Goal: Task Accomplishment & Management: Use online tool/utility

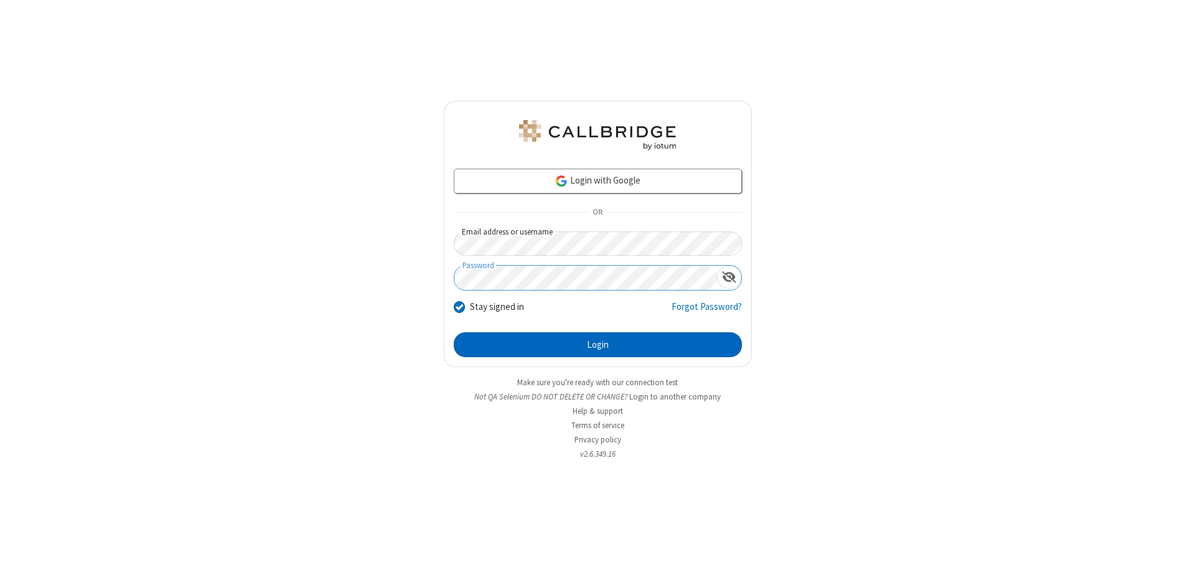
click at [598, 345] on button "Login" at bounding box center [598, 344] width 288 height 25
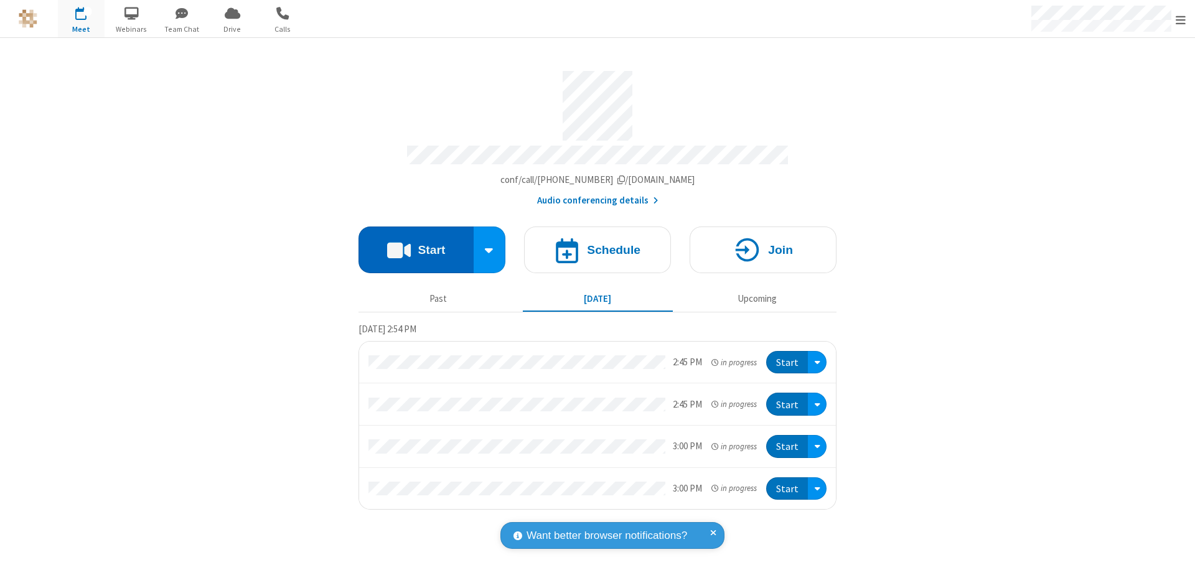
click at [416, 244] on button "Start" at bounding box center [416, 250] width 115 height 47
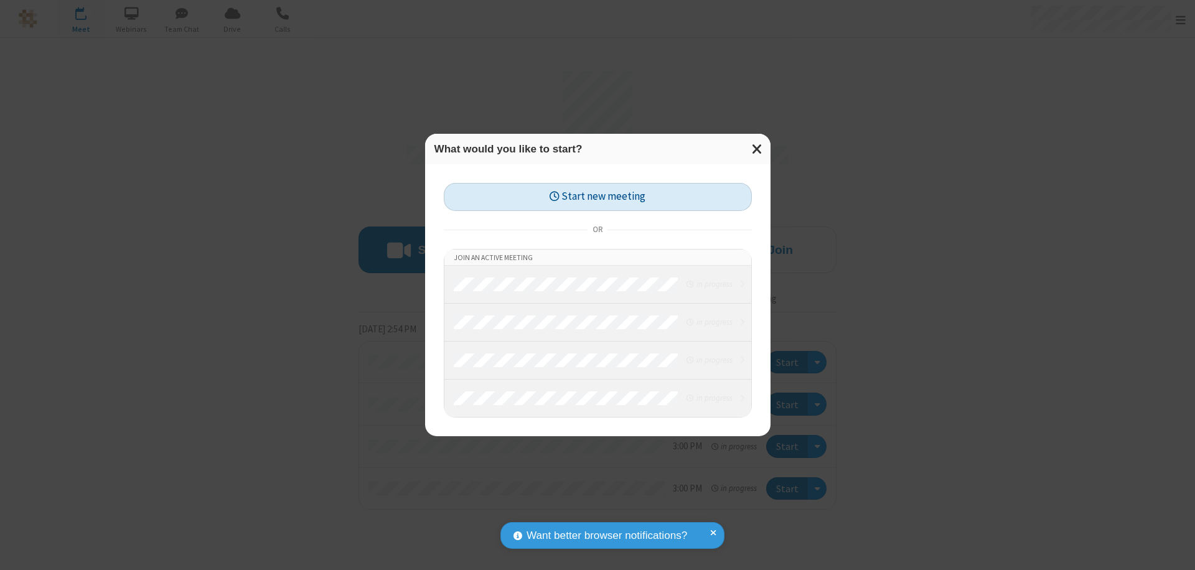
click at [598, 197] on button "Start new meeting" at bounding box center [598, 197] width 308 height 28
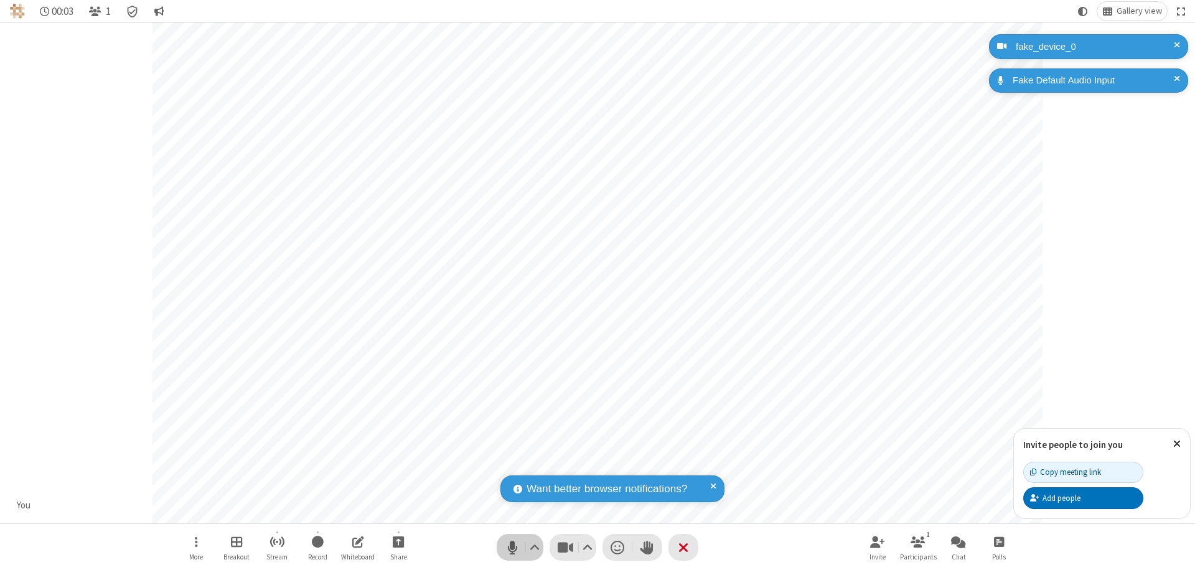
click at [512, 547] on span "Mute (⌘+Shift+A)" at bounding box center [512, 548] width 19 height 18
click at [512, 547] on span "Unmute (⌘+Shift+A)" at bounding box center [512, 548] width 19 height 18
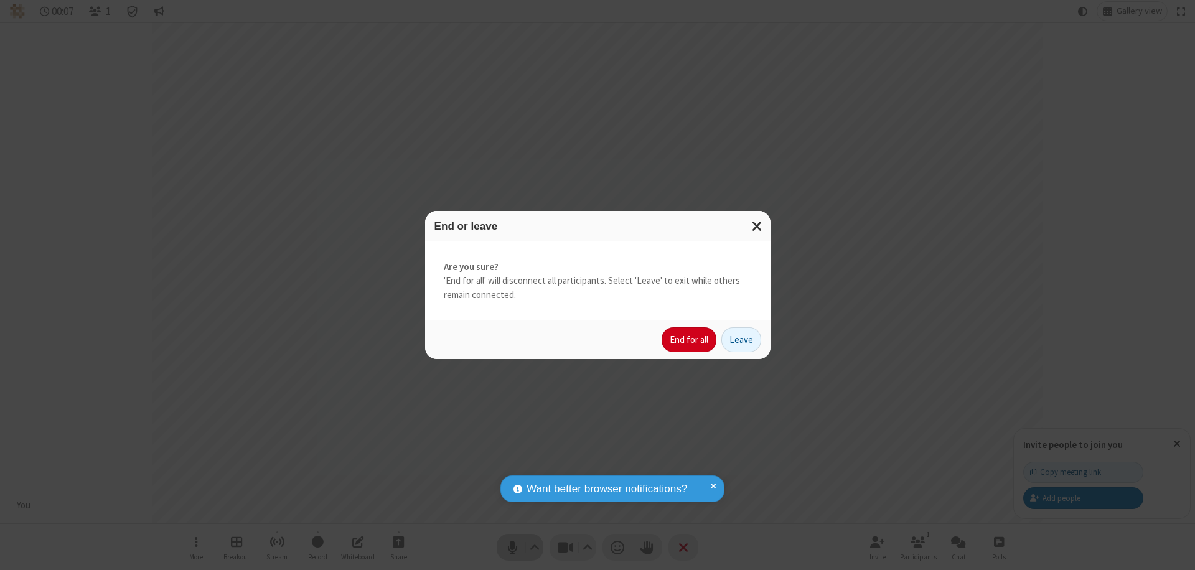
click at [690, 340] on button "End for all" at bounding box center [689, 339] width 55 height 25
